Goal: Find specific page/section: Find specific page/section

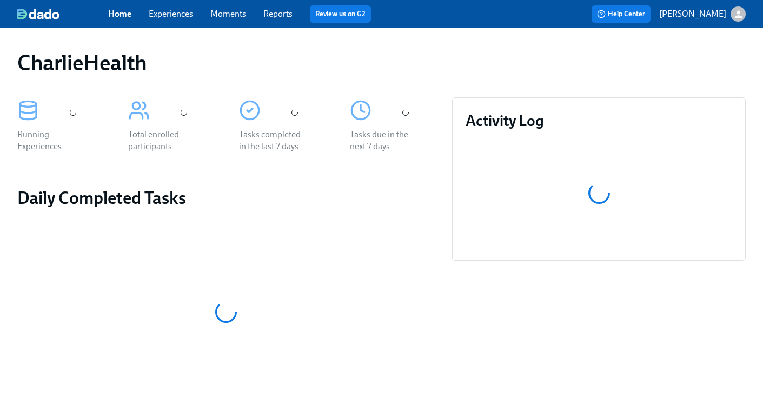
click at [161, 14] on link "Experiences" at bounding box center [171, 14] width 44 height 10
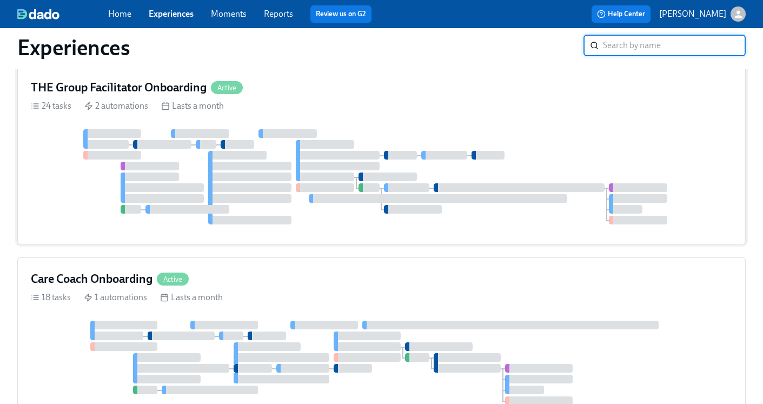
scroll to position [267, 0]
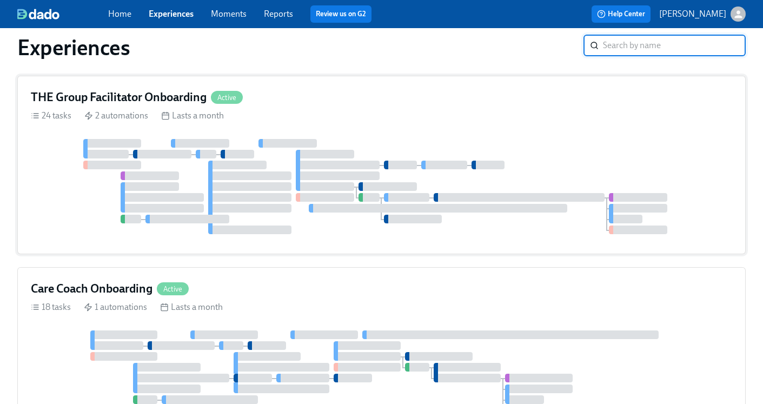
click at [125, 92] on h4 "THE Group Facilitator Onboarding" at bounding box center [119, 97] width 176 height 16
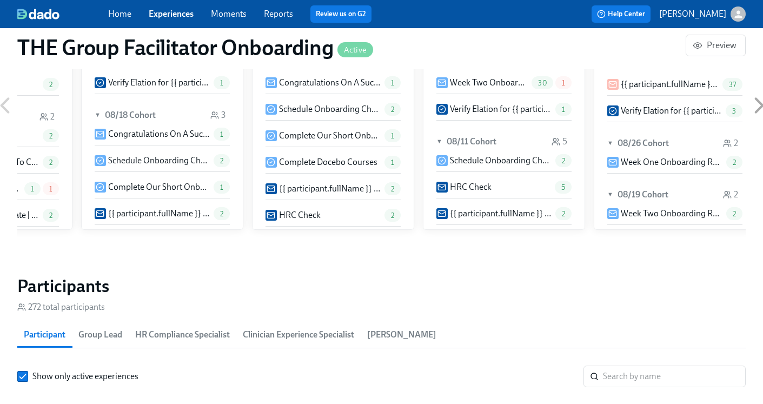
scroll to position [858, 0]
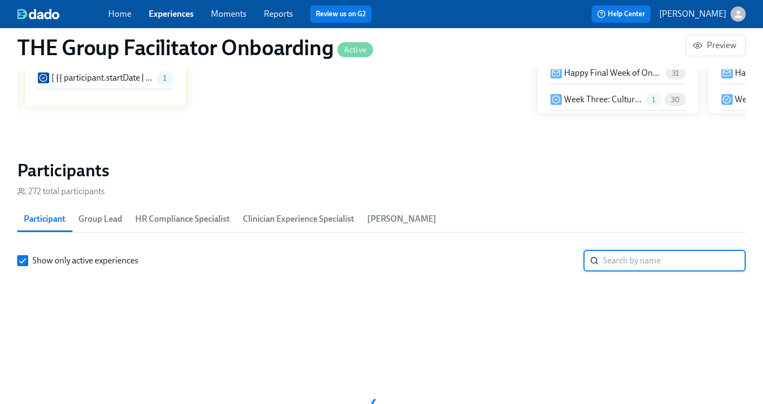
click at [673, 271] on input "search" at bounding box center [674, 261] width 143 height 22
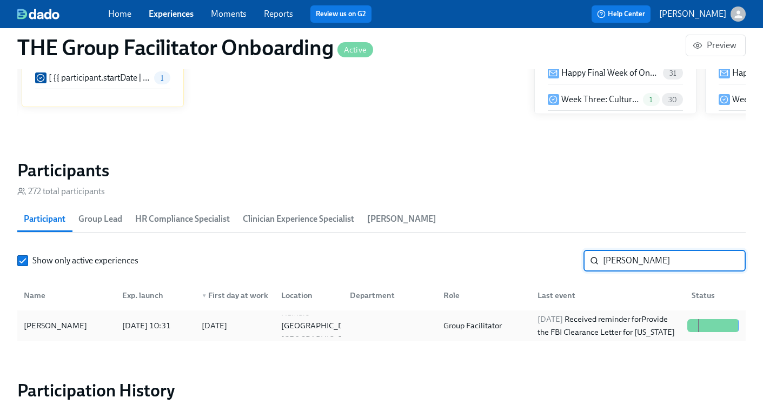
click at [512, 325] on div "Group Facilitator" at bounding box center [482, 326] width 94 height 22
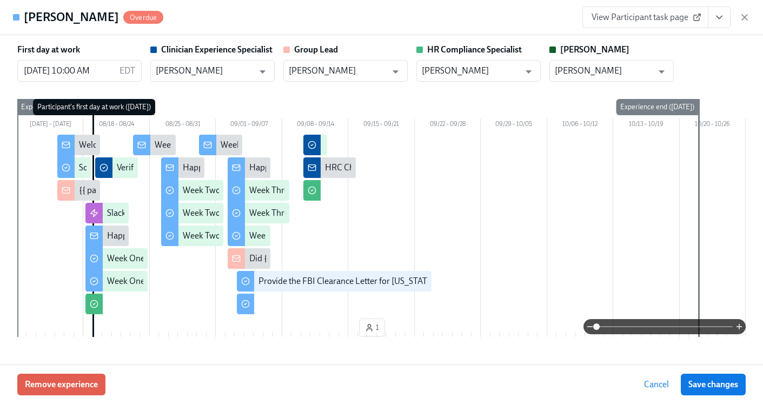
click at [742, 18] on icon "button" at bounding box center [744, 17] width 11 height 11
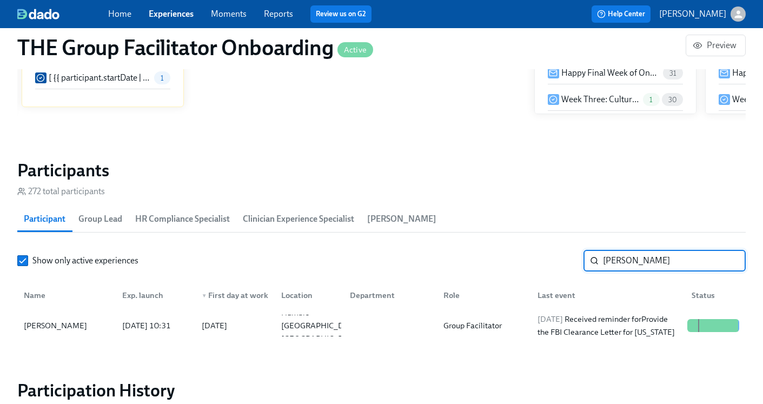
drag, startPoint x: 662, startPoint y: 262, endPoint x: 545, endPoint y: 261, distance: 117.4
click at [545, 261] on div "Show only active experiences [PERSON_NAME] ​" at bounding box center [381, 261] width 729 height 22
type input "[PERSON_NAME]"
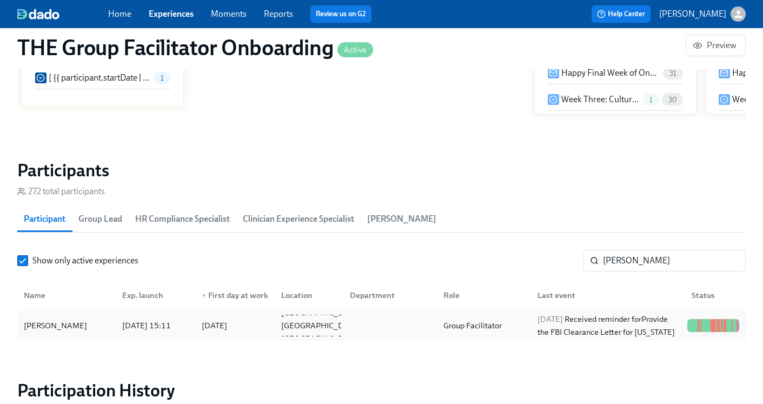
click at [397, 328] on div at bounding box center [388, 326] width 94 height 22
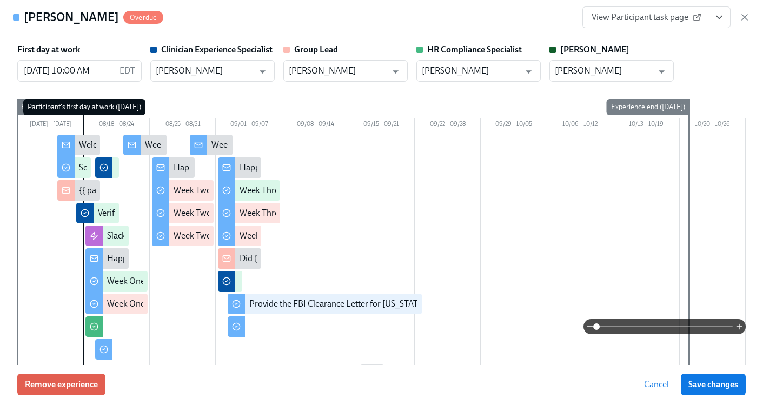
scroll to position [0, 15500]
